Goal: Information Seeking & Learning: Find specific page/section

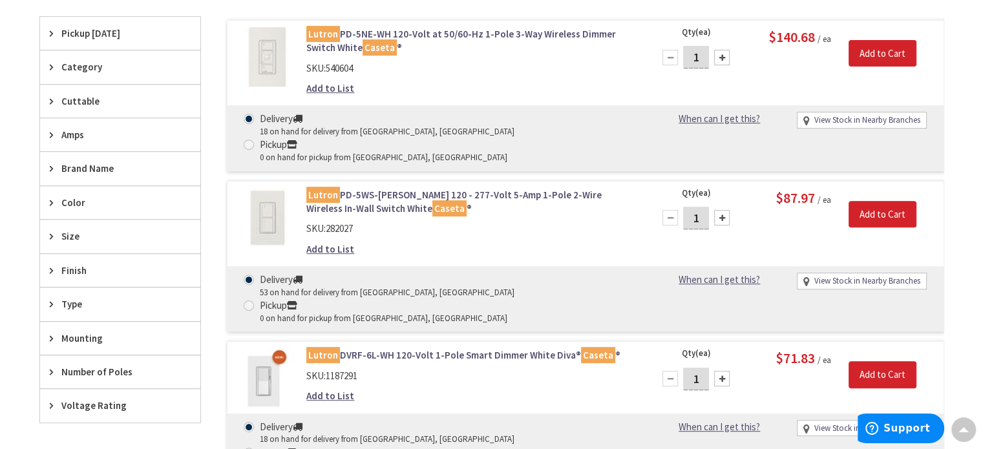
scroll to position [517, 0]
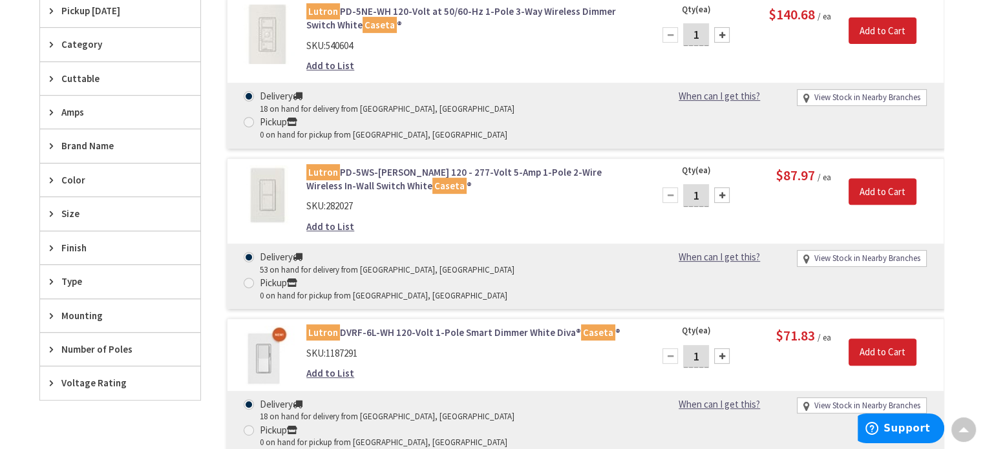
click at [533, 166] on link "Lutron PD-5WS-DV-WH 120 - 277-Volt 5-Amp 1-Pole 2-Wire Wireless In-Wall Switch …" at bounding box center [470, 180] width 329 height 28
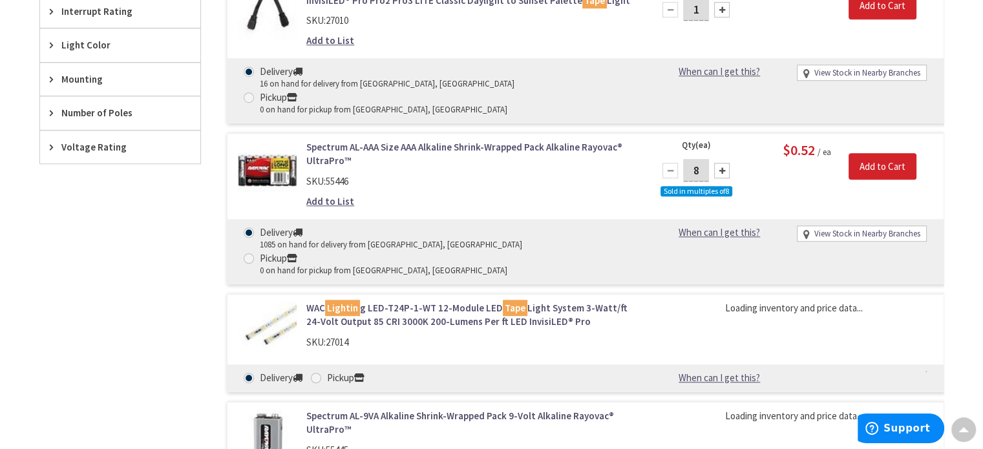
scroll to position [970, 0]
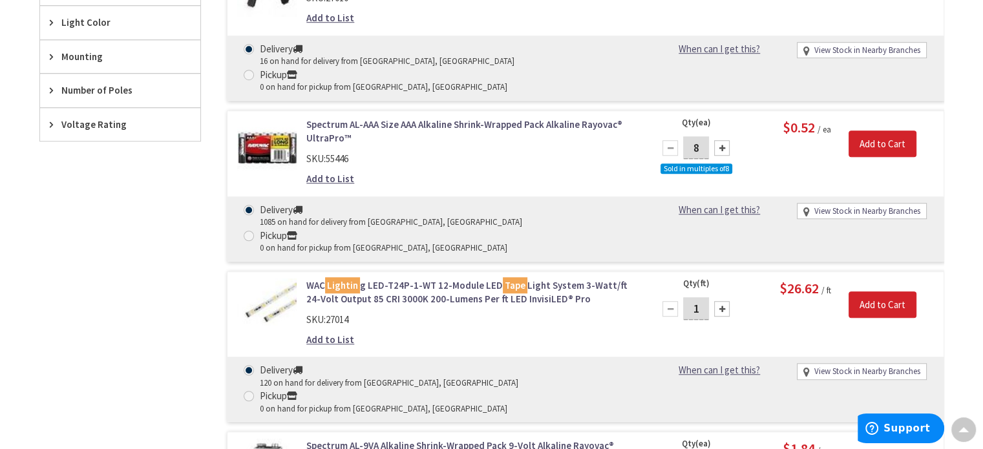
click at [533, 279] on link "WAC Lightin g LED-T24P-1-WT 12-Module LED Tape Light System 3-Watt/ft 24-Volt O…" at bounding box center [470, 293] width 329 height 28
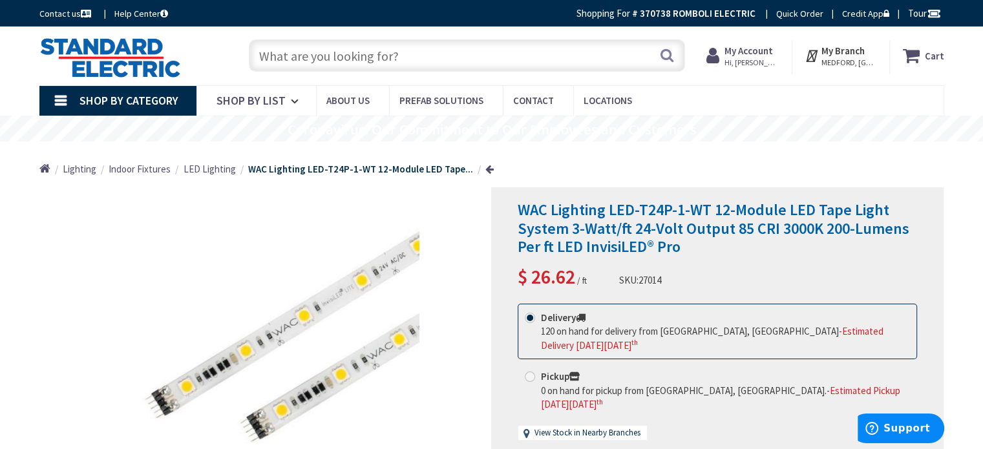
click at [454, 58] on input "text" at bounding box center [467, 55] width 436 height 32
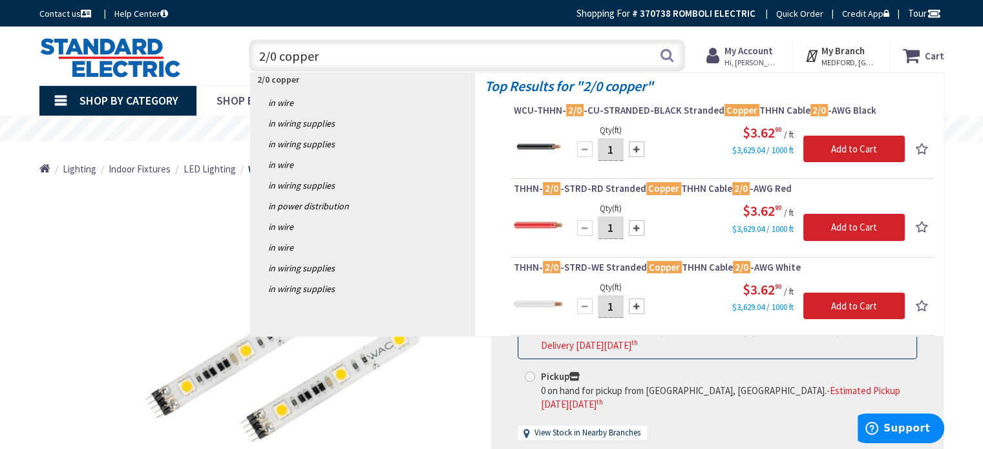
click at [263, 58] on input "2/0 copper" at bounding box center [467, 55] width 436 height 32
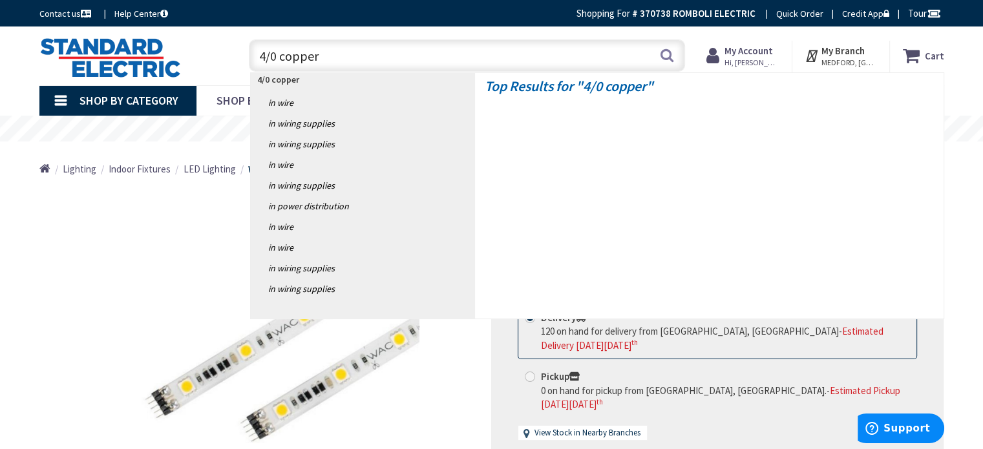
click at [352, 57] on input "4/0 copper" at bounding box center [467, 55] width 436 height 32
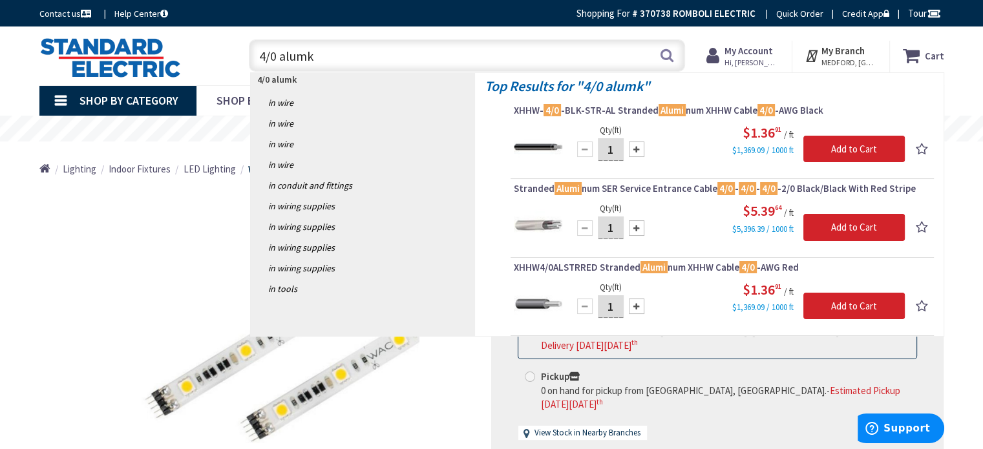
drag, startPoint x: 347, startPoint y: 60, endPoint x: 232, endPoint y: 50, distance: 114.9
click at [231, 50] on div "Toggle Nav 4/0 alumk 4/0 alumk Search Cart My Cart Close" at bounding box center [492, 55] width 924 height 43
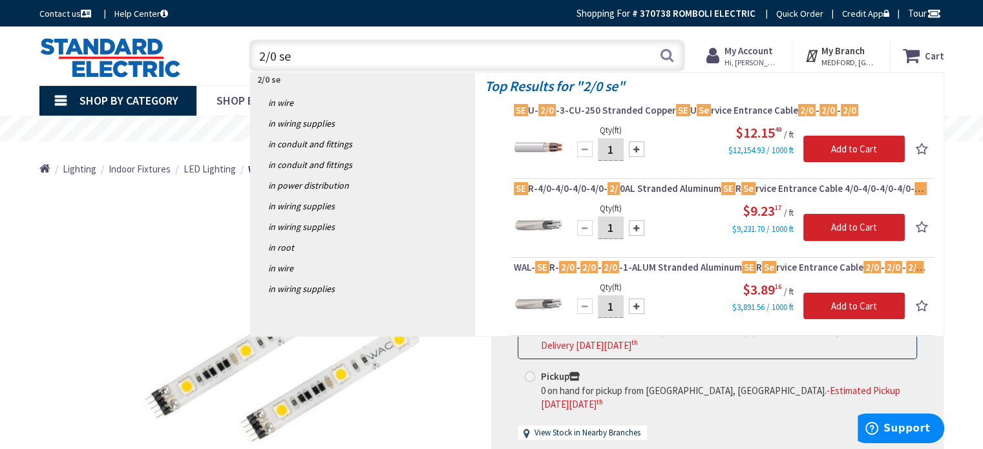
click at [264, 59] on input "2/0 se" at bounding box center [467, 55] width 436 height 32
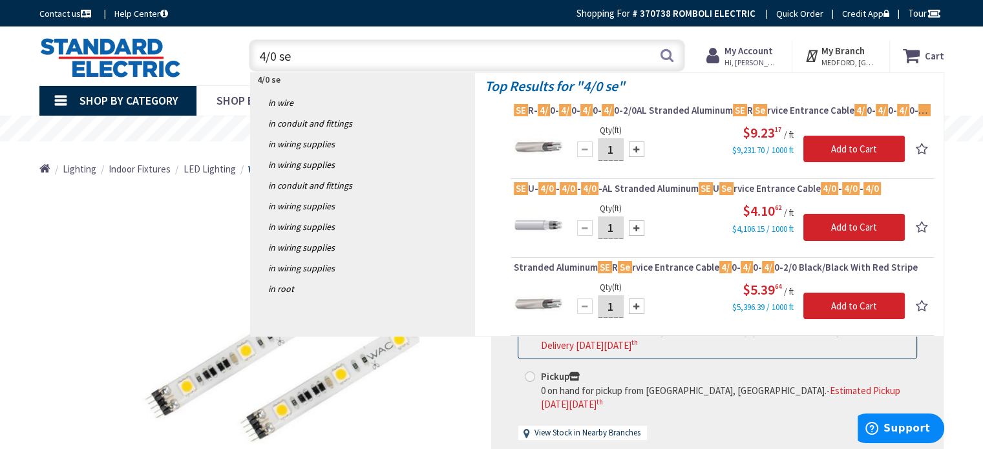
type input "4/0 se"
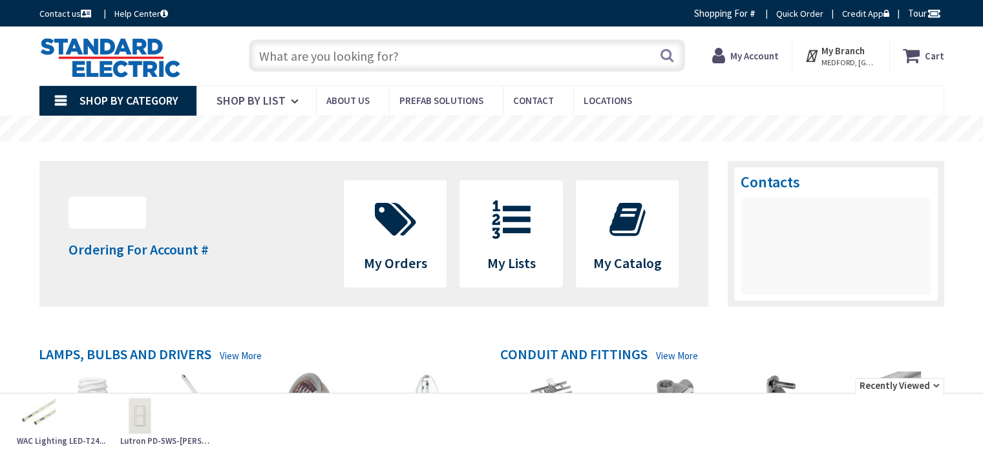
click at [359, 54] on input "text" at bounding box center [467, 55] width 436 height 32
paste input "WAC LED-TB2427-1 1FT LT FX"
type input "WAC LED-TB2427-1 1FT LT FX"
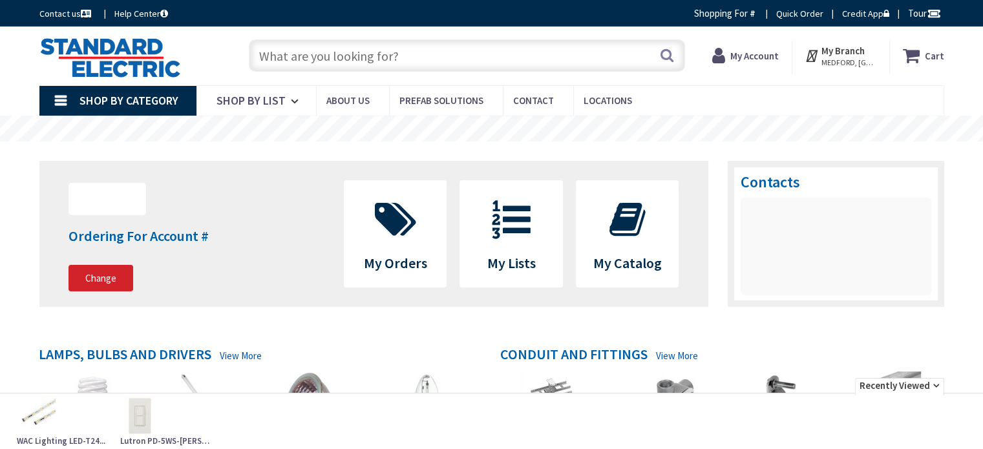
click at [383, 61] on input "text" at bounding box center [467, 55] width 436 height 32
paste input "WAC LED-TB2427-1"
type input "WAC LED-TB2427-1"
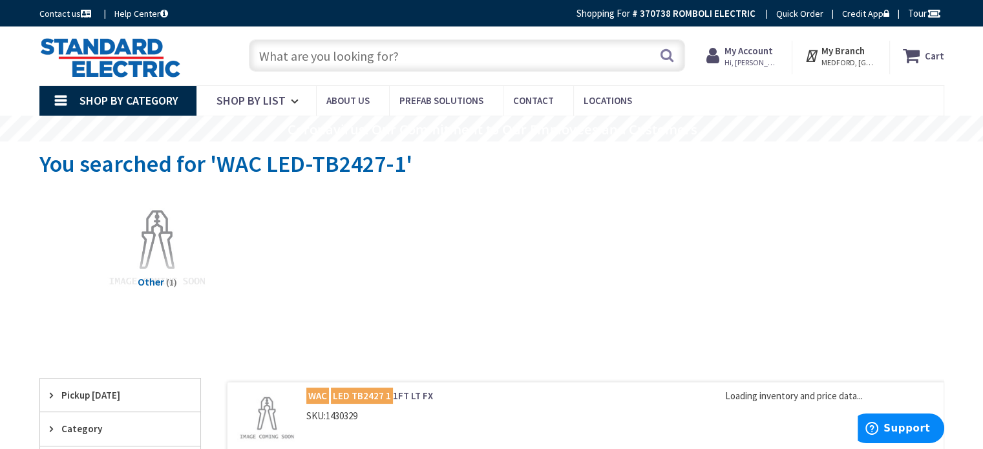
click at [330, 52] on input "text" at bounding box center [467, 55] width 436 height 32
paste input "WAC LED-TB2427-1"
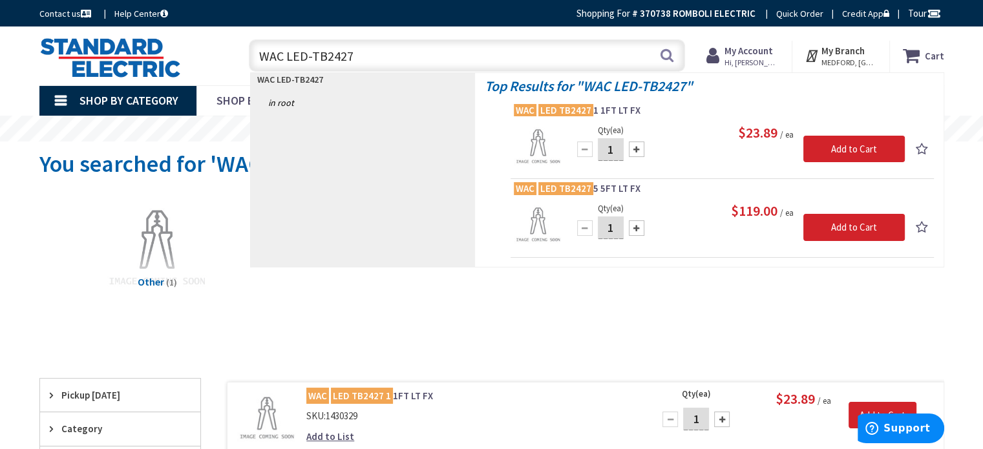
type input "WAC LED-TB2427"
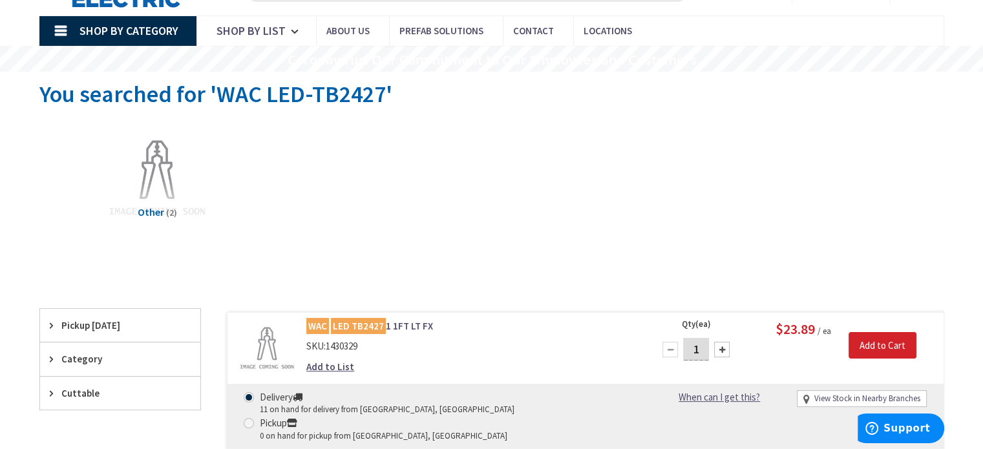
scroll to position [194, 0]
